Goal: Information Seeking & Learning: Check status

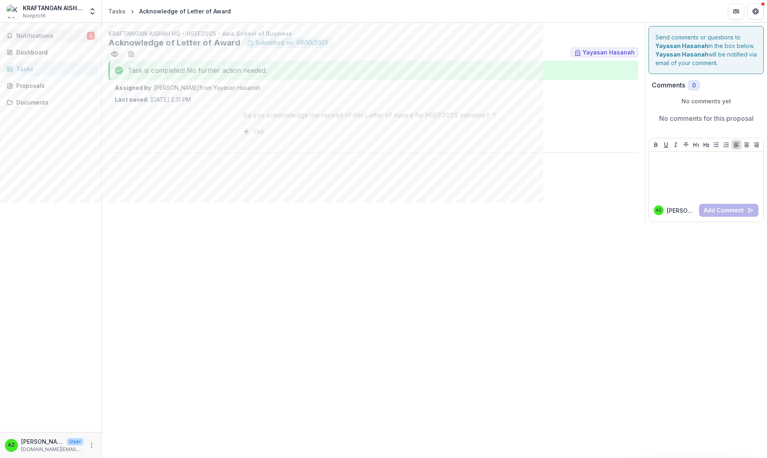
click at [51, 29] on button "Notifications 2" at bounding box center [50, 35] width 95 height 13
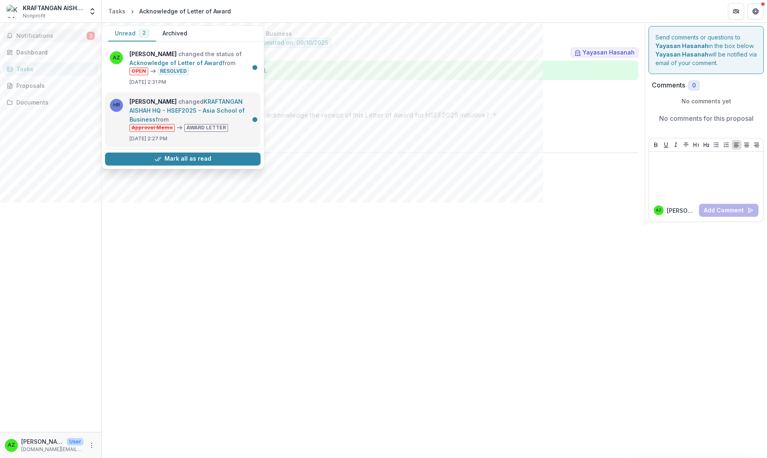
click at [243, 123] on link "KRAFTANGAN AISHAH HQ - HSEF2025 - Asia School of Business" at bounding box center [186, 110] width 115 height 25
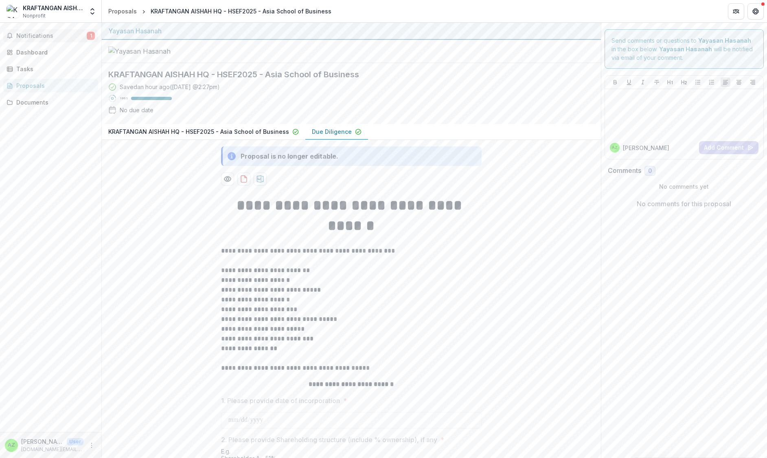
click at [60, 37] on span "Notifications" at bounding box center [51, 36] width 70 height 7
click at [40, 72] on div "Tasks" at bounding box center [53, 69] width 75 height 9
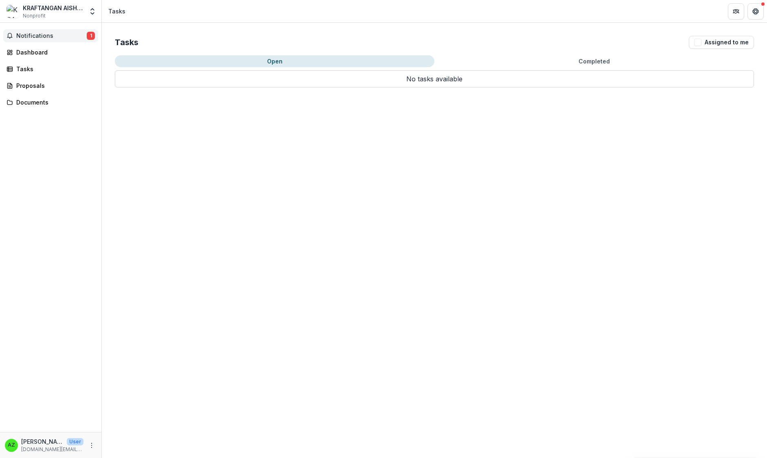
click at [54, 37] on span "Notifications" at bounding box center [51, 36] width 70 height 7
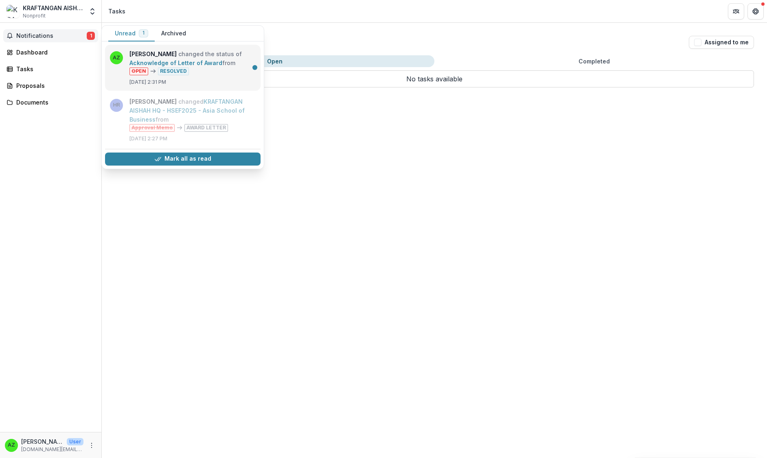
click at [222, 66] on link "Acknowledge of Letter of Award" at bounding box center [175, 62] width 93 height 7
